Goal: Transaction & Acquisition: Book appointment/travel/reservation

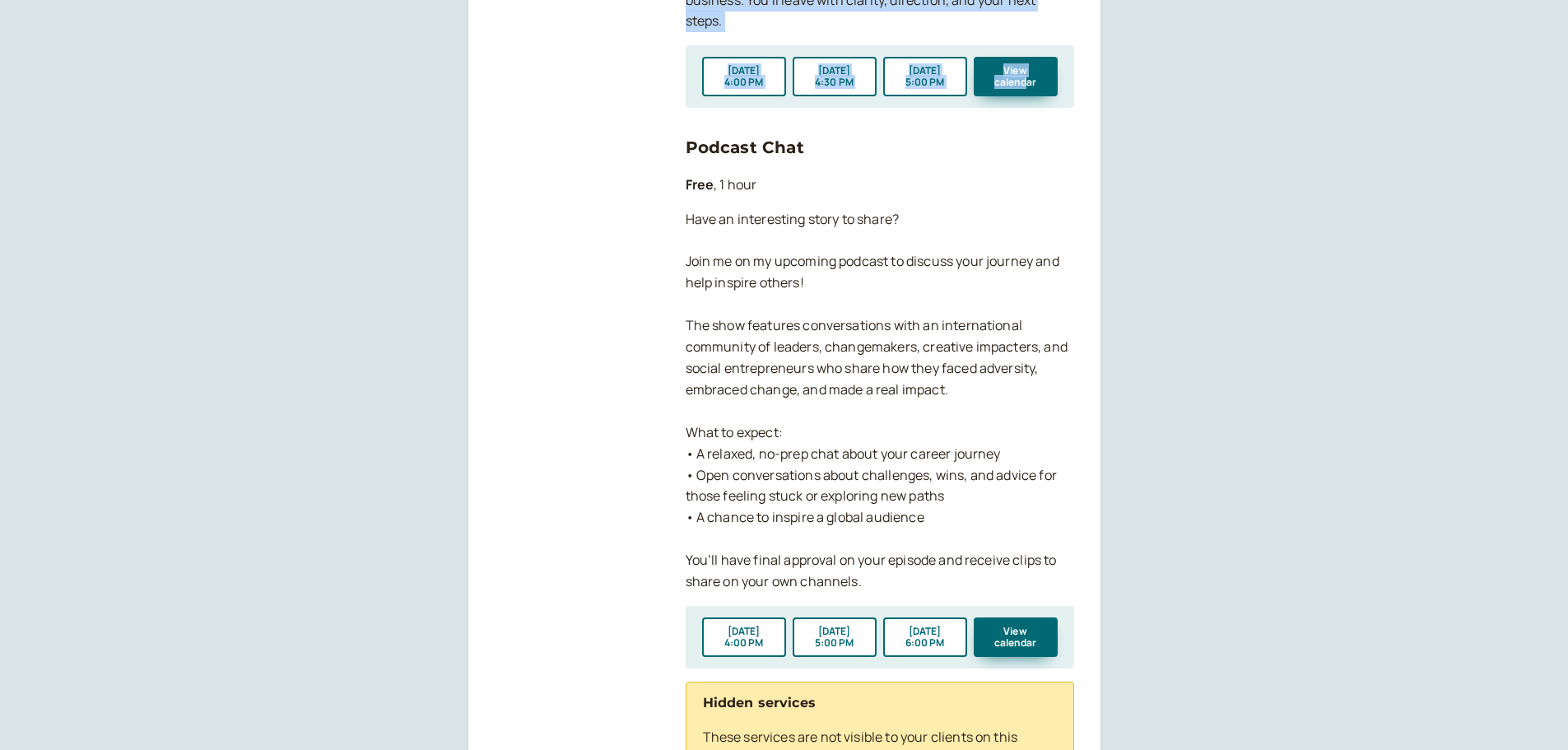
scroll to position [988, 0]
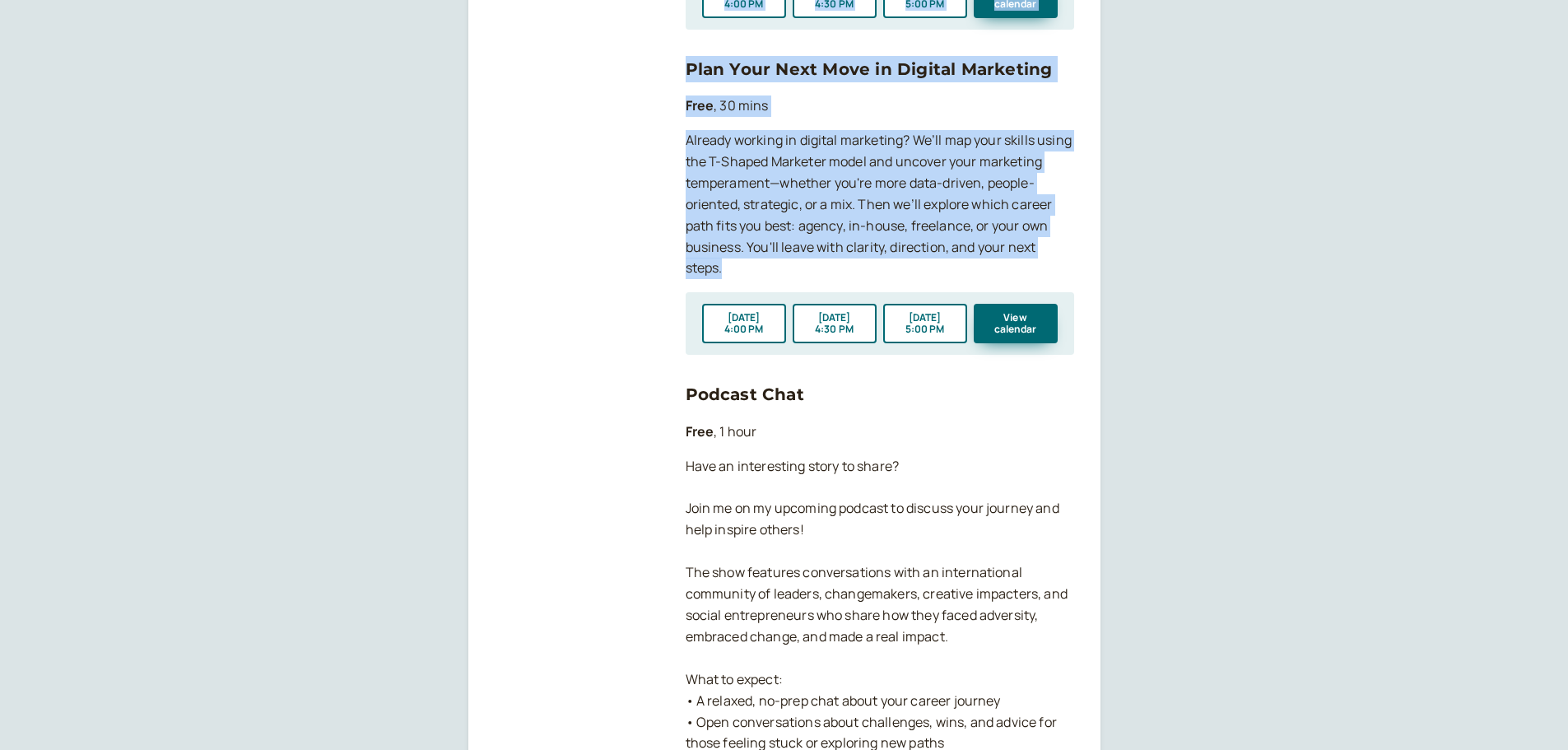
drag, startPoint x: 694, startPoint y: 237, endPoint x: 1056, endPoint y: 273, distance: 363.8
click at [1056, 273] on div "[PERSON_NAME] Have a Seat - Let's Talk About Your Digital Marketing Career! Boo…" at bounding box center [880, 168] width 388 height 1903
copy div "Loremip Dolorsi Amet c Adip - Eli's Doei Tempo Inci Utlabor Etdolorem Aliqua! E…"
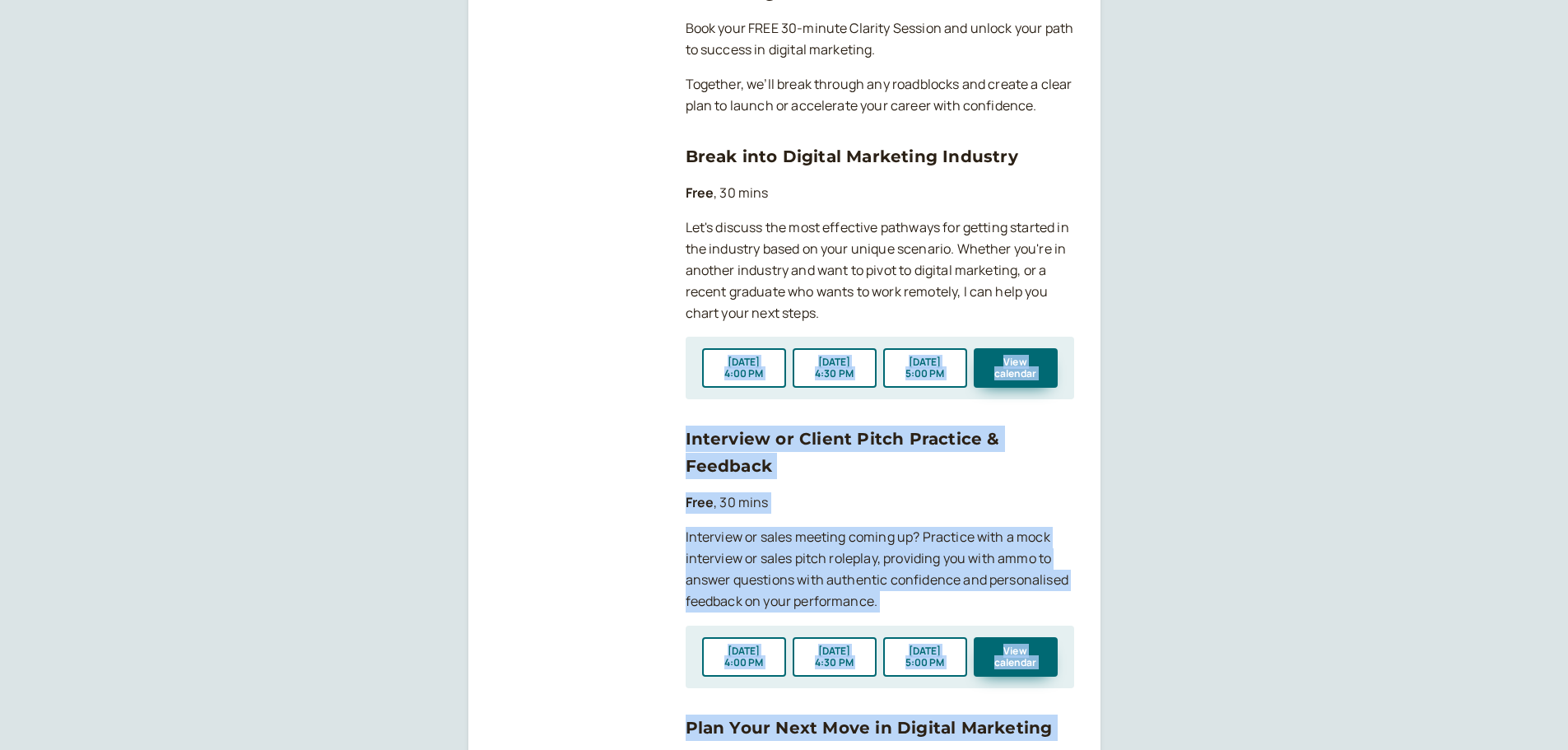
scroll to position [0, 0]
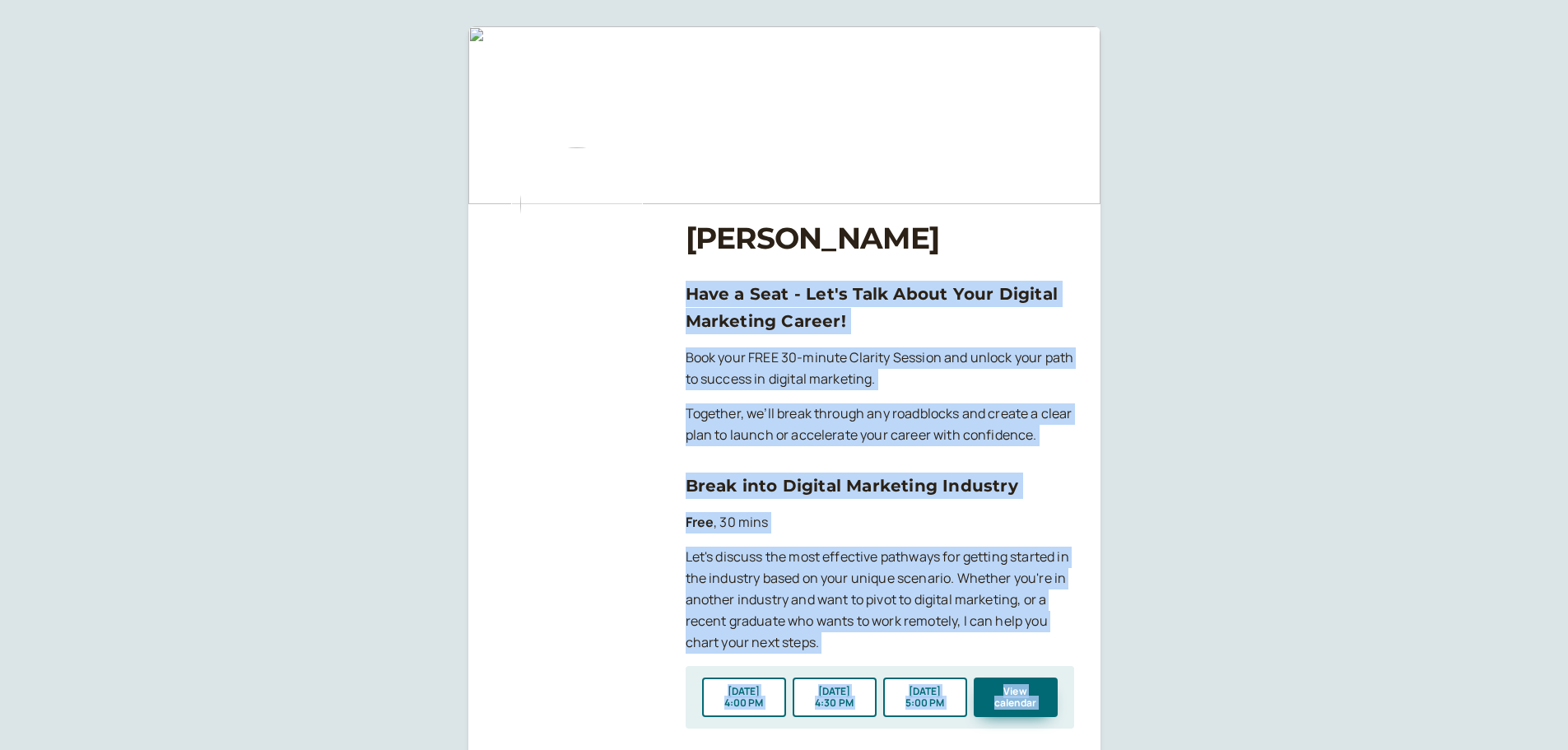
drag, startPoint x: 914, startPoint y: 574, endPoint x: 689, endPoint y: 283, distance: 367.8
copy div "Lore i Dolo - Sit'a Cons Adipi Elit Seddoei Temporinc Utlabo! Etdo magn ALIQ 12…"
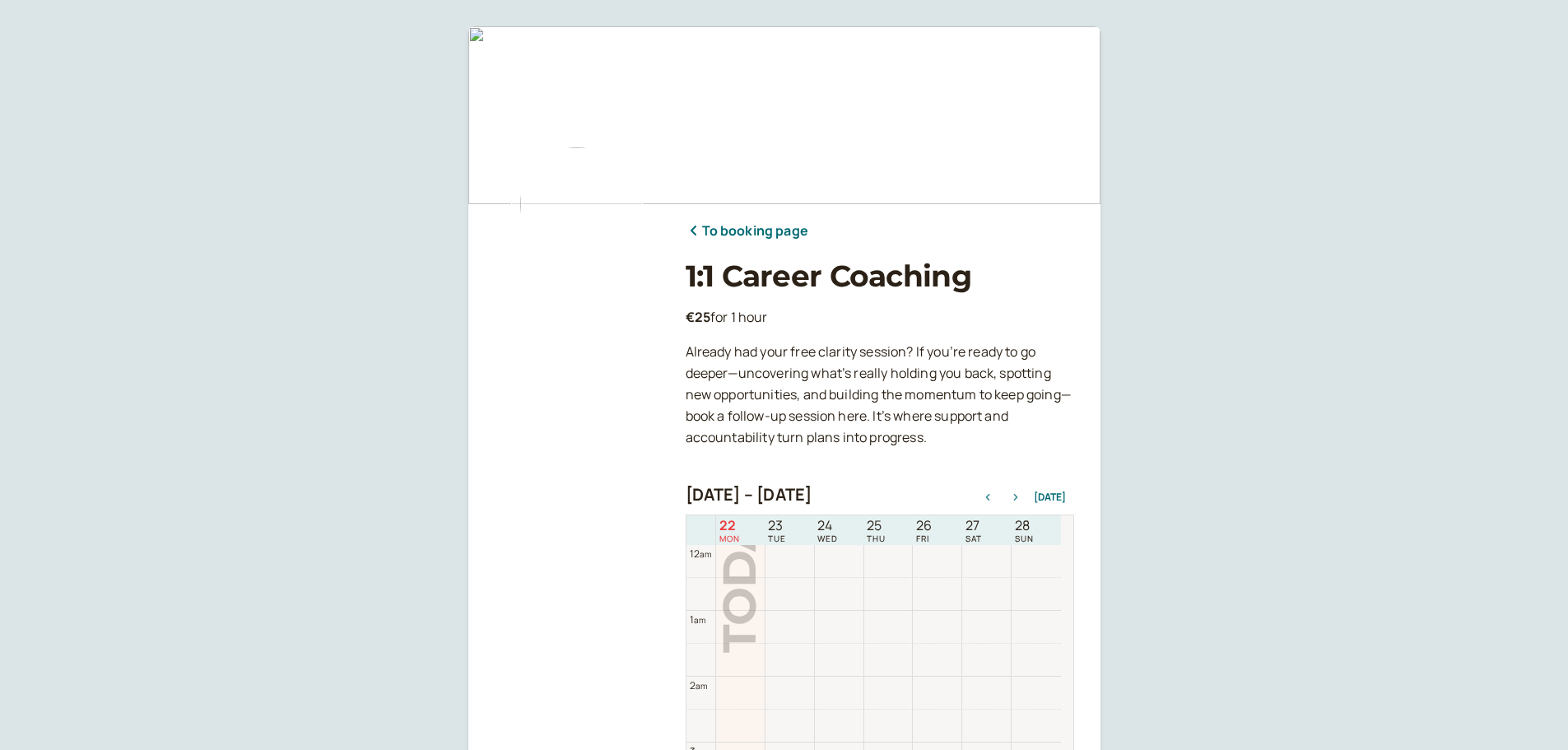
scroll to position [527, 0]
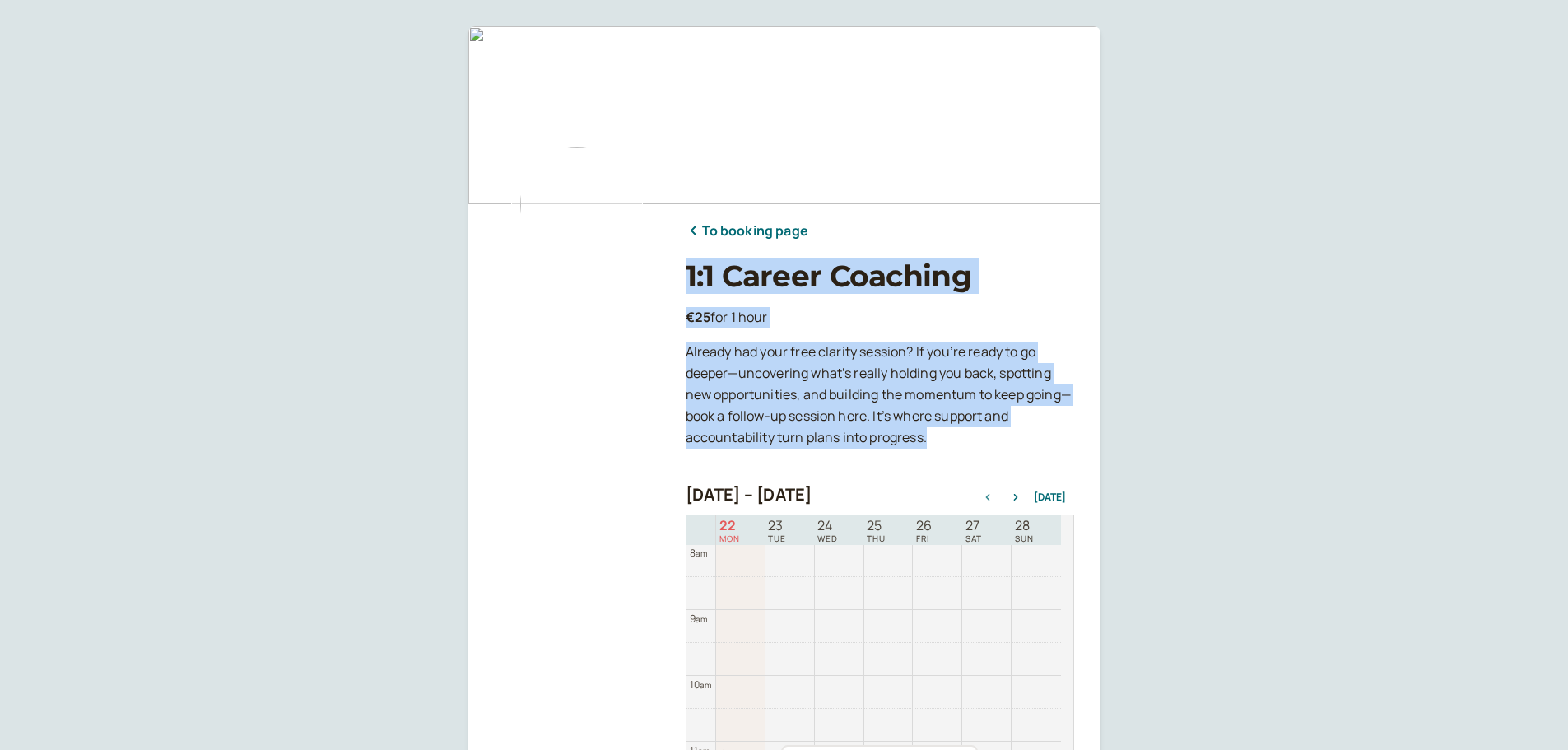
drag, startPoint x: 953, startPoint y: 439, endPoint x: 679, endPoint y: 272, distance: 320.9
click at [679, 272] on div "To booking page 1:1 Career Coaching €25 for 1 hour Already had your free clarit…" at bounding box center [784, 568] width 579 height 1057
copy div "1:1 Career Coaching €25 for 1 hour Already had your free clarity session? If yo…"
click at [791, 232] on link "To booking page" at bounding box center [747, 232] width 122 height 21
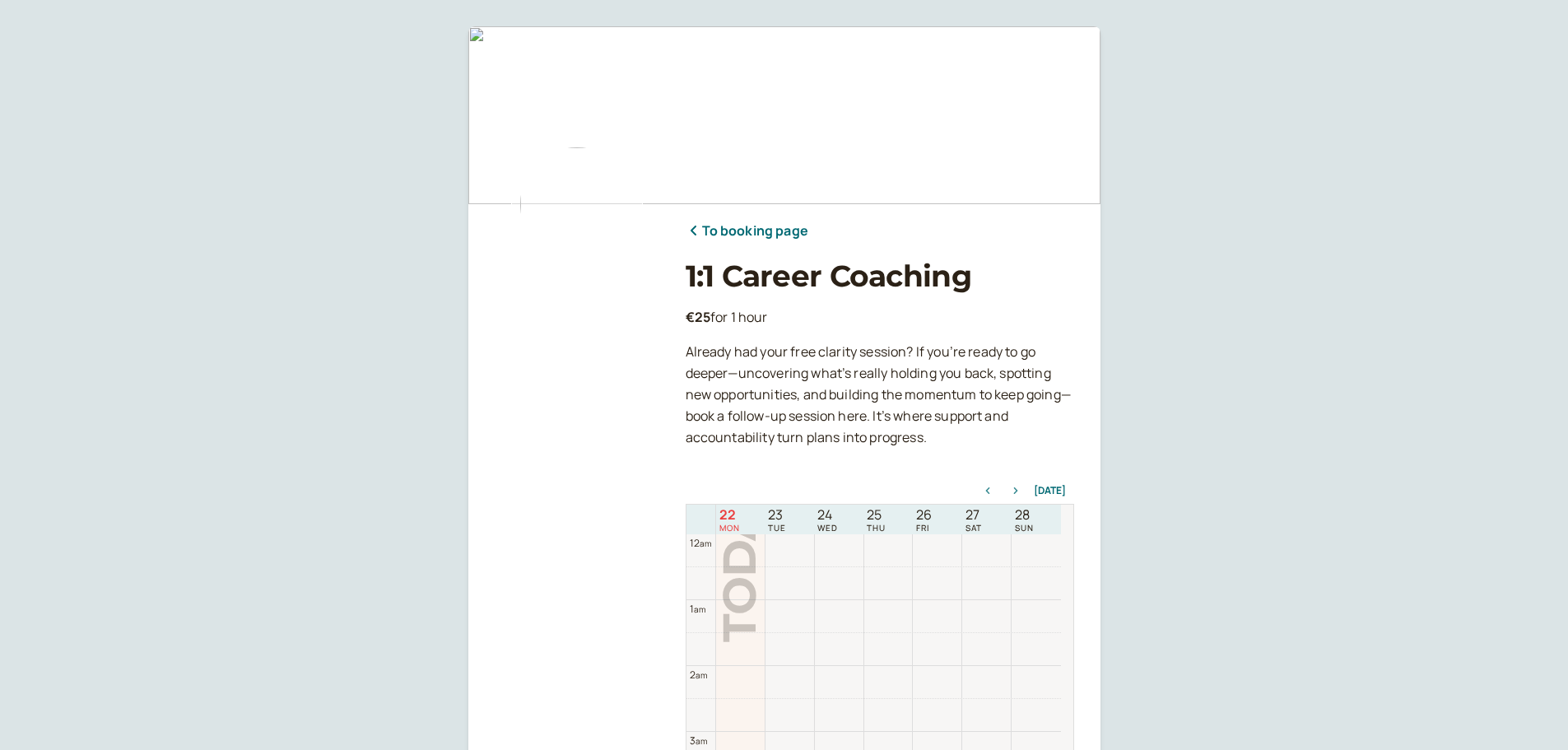
scroll to position [527, 0]
